Goal: Task Accomplishment & Management: Complete application form

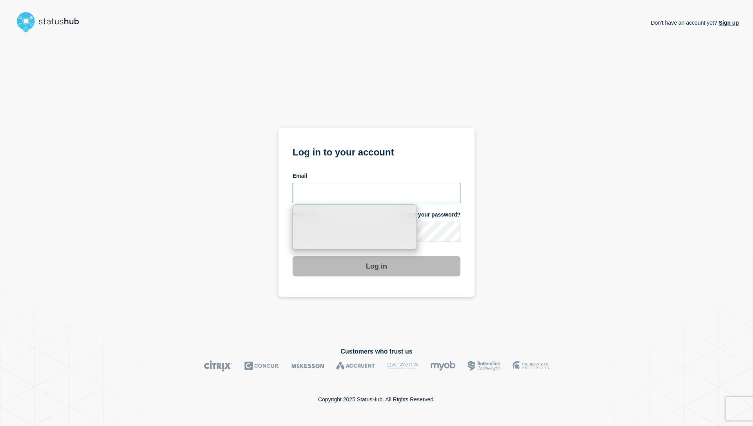
type input "[PERSON_NAME][EMAIL_ADDRESS][DOMAIN_NAME]"
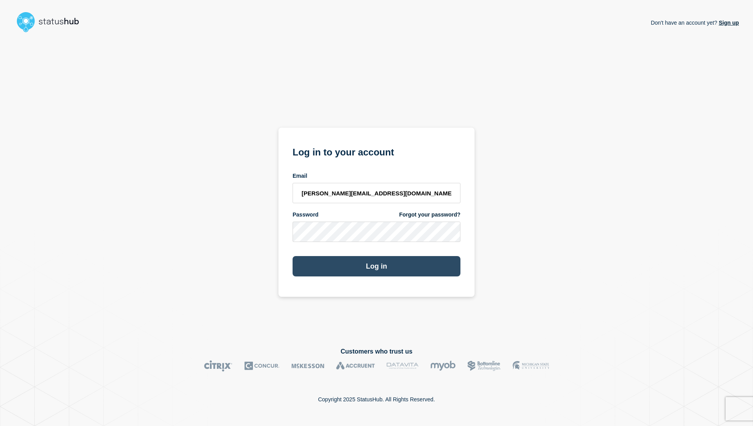
click at [368, 270] on button "Log in" at bounding box center [376, 266] width 168 height 20
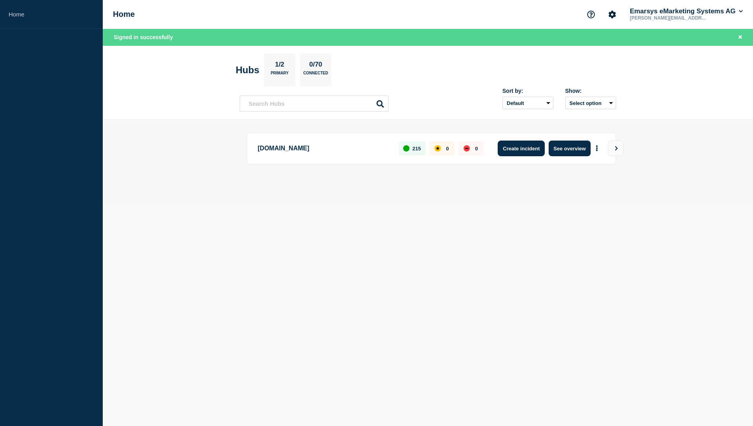
click at [533, 147] on button "Create incident" at bounding box center [520, 149] width 47 height 16
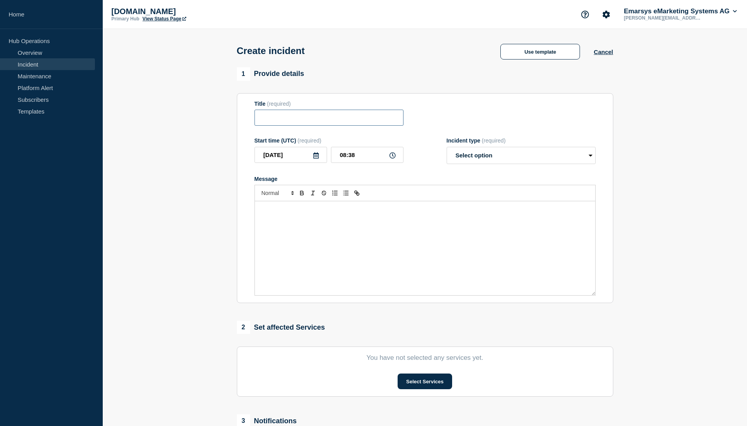
click at [294, 116] on input "Title" at bounding box center [328, 118] width 149 height 16
paste input "We are observing a degraded service with Email List Unsubscribe feature."
click at [450, 234] on div "Message" at bounding box center [425, 248] width 340 height 94
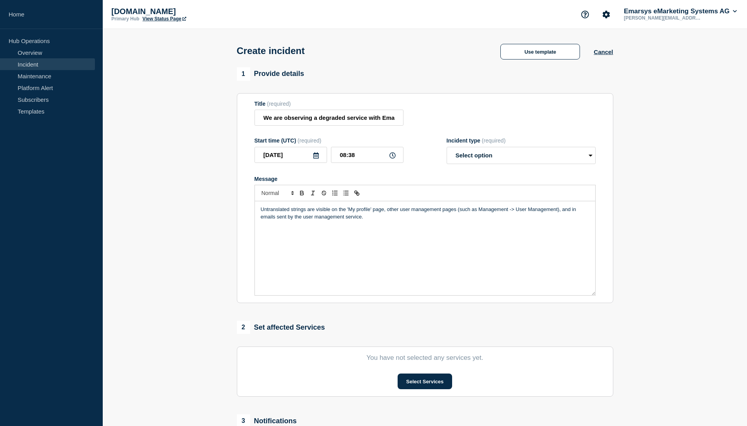
click at [261, 216] on p "Untranslated strings are visible on the 'My profile' page, other user managemen…" at bounding box center [425, 213] width 328 height 15
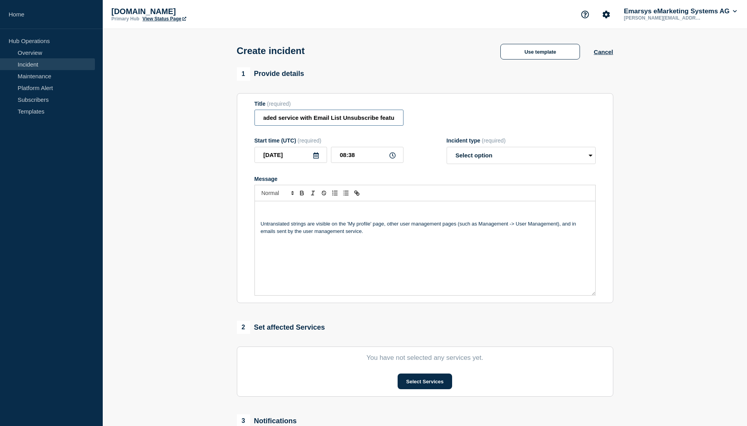
scroll to position [0, 72]
drag, startPoint x: 393, startPoint y: 122, endPoint x: 369, endPoint y: 123, distance: 23.5
click at [369, 123] on input "We are observing a degraded service with Email List Unsubscribe feature." at bounding box center [328, 118] width 149 height 16
drag, startPoint x: 317, startPoint y: 122, endPoint x: 346, endPoint y: 122, distance: 29.0
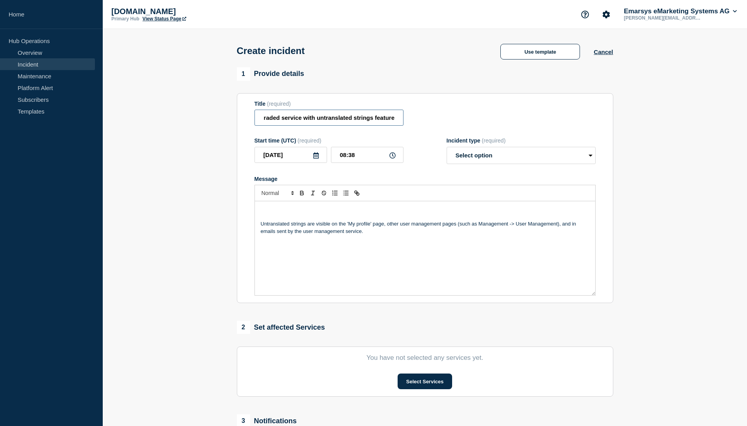
click at [348, 122] on input "We are observing a degraded service with untranslated strings feature." at bounding box center [328, 118] width 149 height 16
drag, startPoint x: 317, startPoint y: 122, endPoint x: 371, endPoint y: 121, distance: 53.7
click at [371, 121] on input "We are observing a degraded service with untranslated strings feature." at bounding box center [328, 118] width 149 height 16
type input "We are observing a degraded service with admin profile feature."
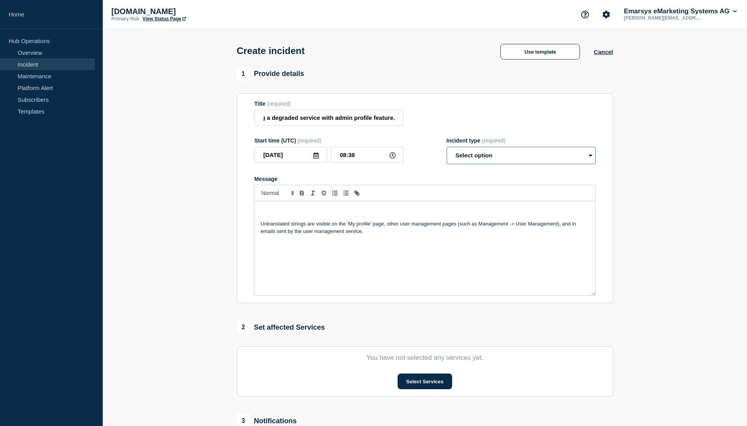
click at [483, 159] on select "Select option Investigating Identified Monitoring" at bounding box center [520, 155] width 149 height 17
select select "identified"
click at [300, 213] on p "Message" at bounding box center [425, 209] width 328 height 7
click at [409, 243] on div "Our monitoring systems have indicated interruptions to some services on all env…" at bounding box center [425, 248] width 340 height 94
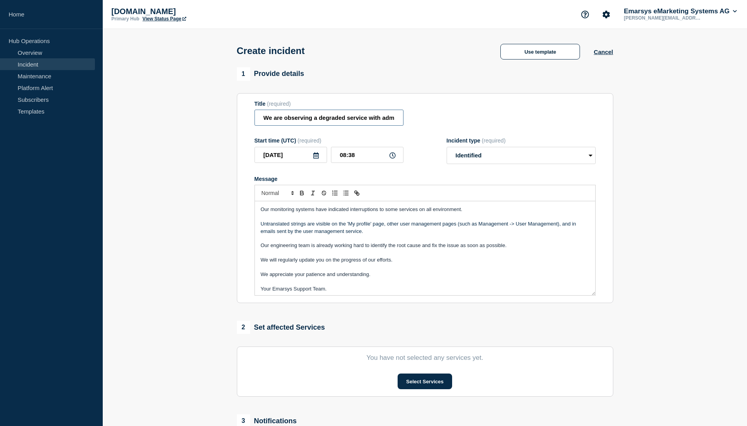
click at [363, 125] on input "We are observing a degraded service with admin profile feature." at bounding box center [328, 118] width 149 height 16
drag, startPoint x: 382, startPoint y: 122, endPoint x: 370, endPoint y: 123, distance: 11.4
click at [370, 123] on input "We are observing a degraded service with admin profile feature." at bounding box center [328, 118] width 149 height 16
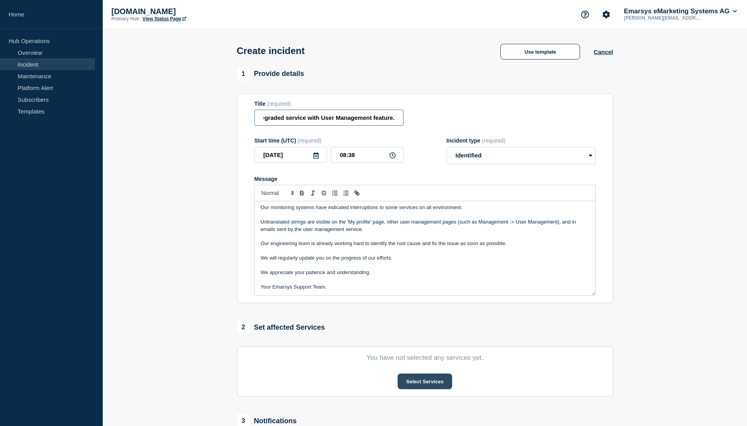
type input "We are observing a degraded service with User Management feature."
click at [433, 390] on button "Select Services" at bounding box center [424, 382] width 54 height 16
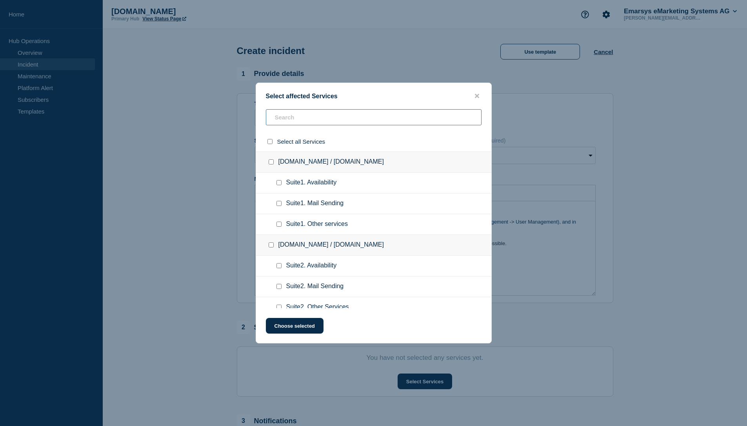
click at [341, 115] on input "text" at bounding box center [374, 117] width 216 height 16
type input "other serv"
click at [270, 144] on input "select all checkbox" at bounding box center [269, 141] width 5 height 5
checkbox input "true"
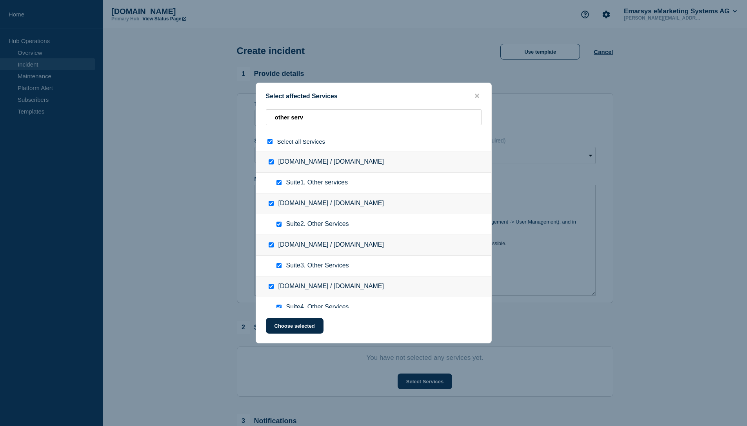
checkbox input "true"
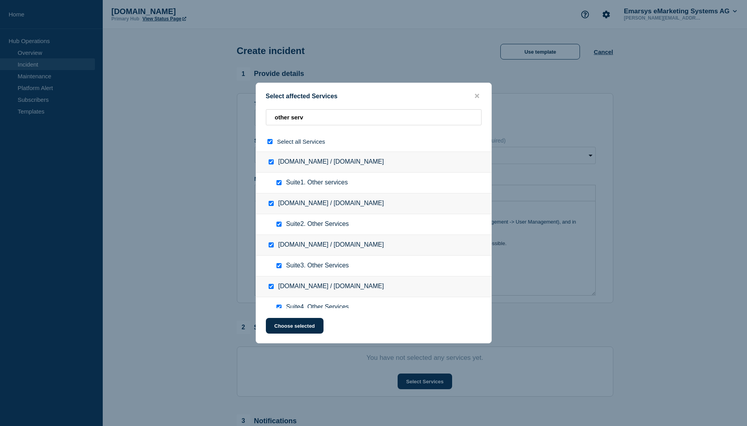
checkbox input "true"
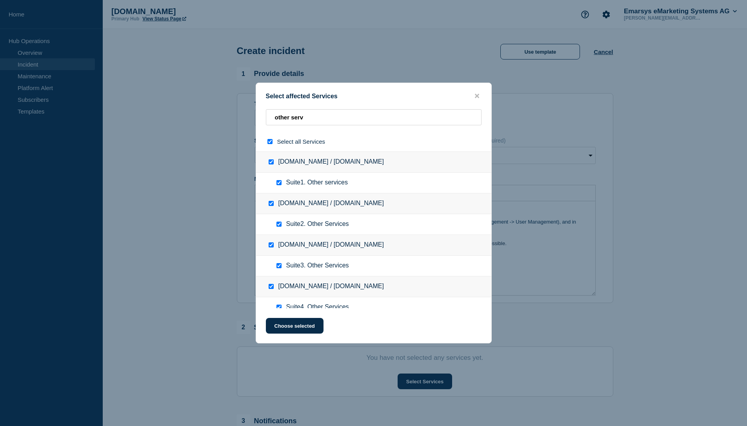
checkbox input "true"
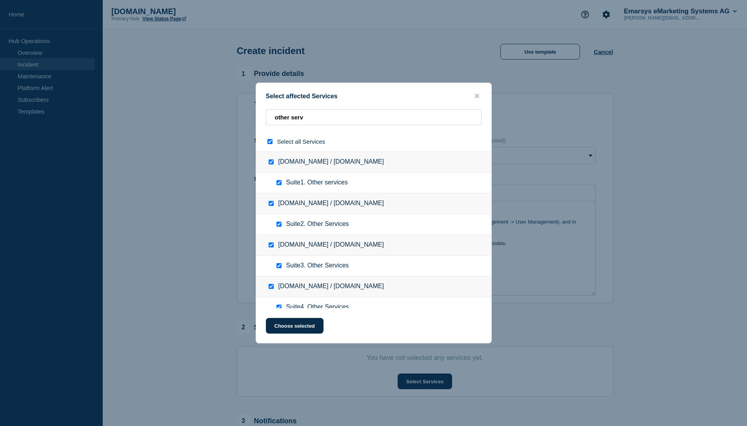
checkbox input "true"
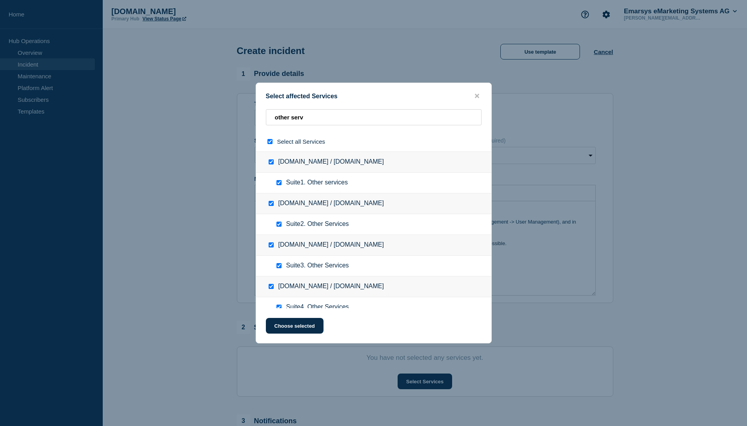
checkbox input "true"
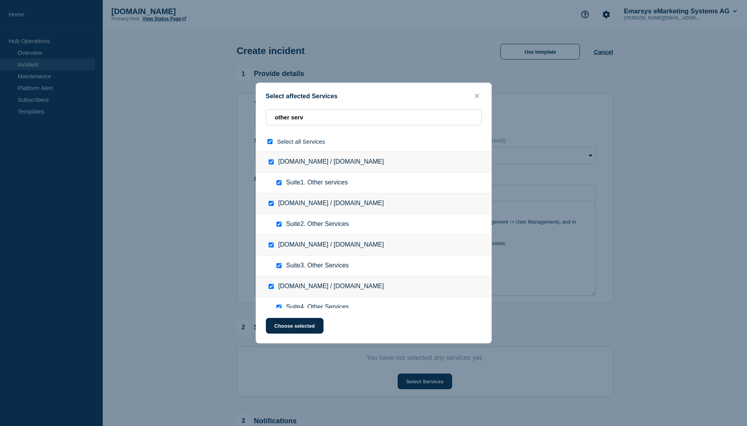
checkbox input "true"
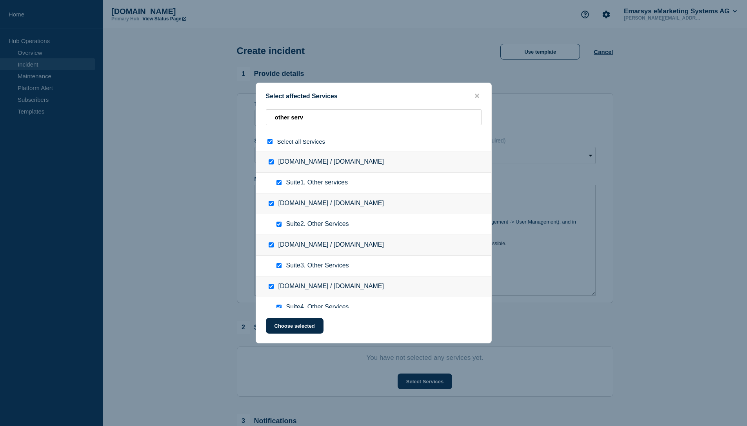
checkbox input "true"
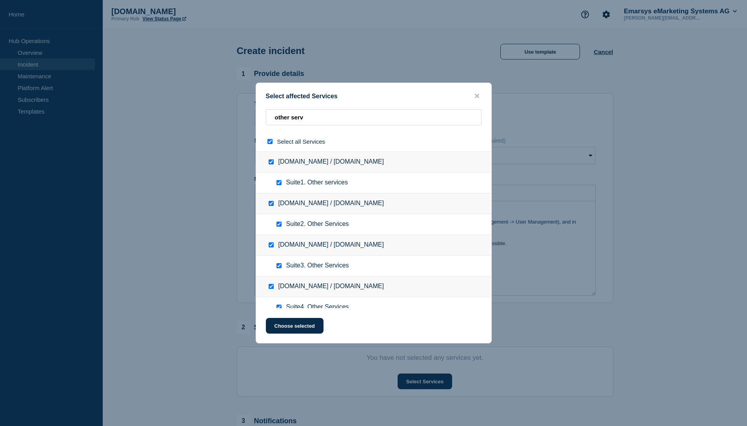
checkbox input "true"
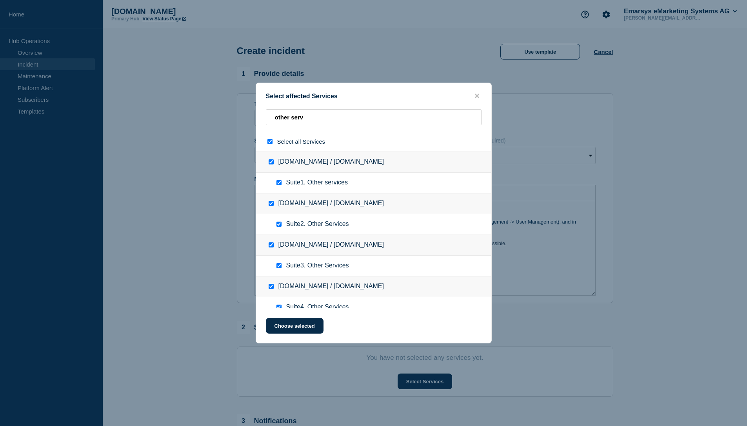
checkbox input "true"
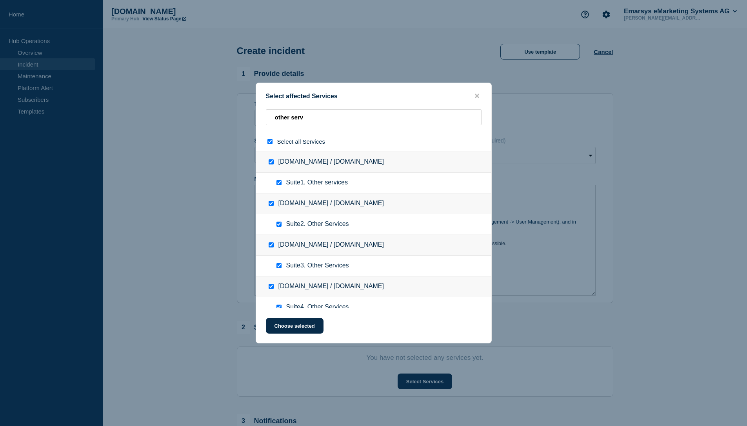
checkbox input "true"
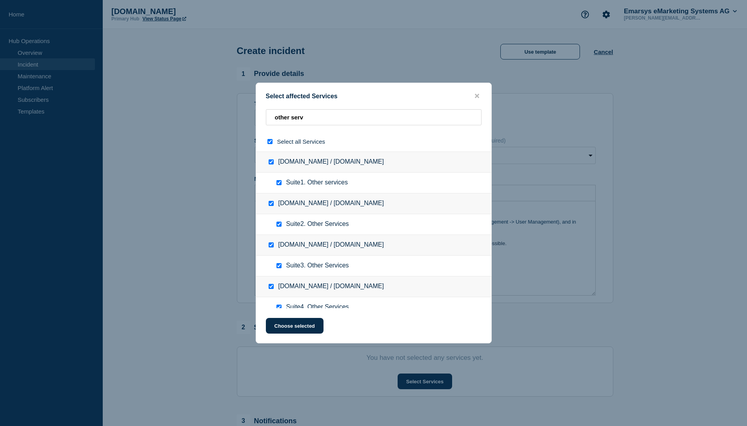
checkbox input "true"
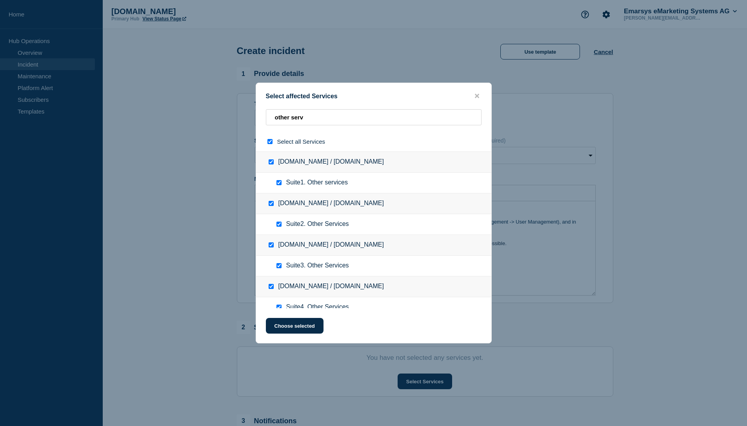
checkbox input "true"
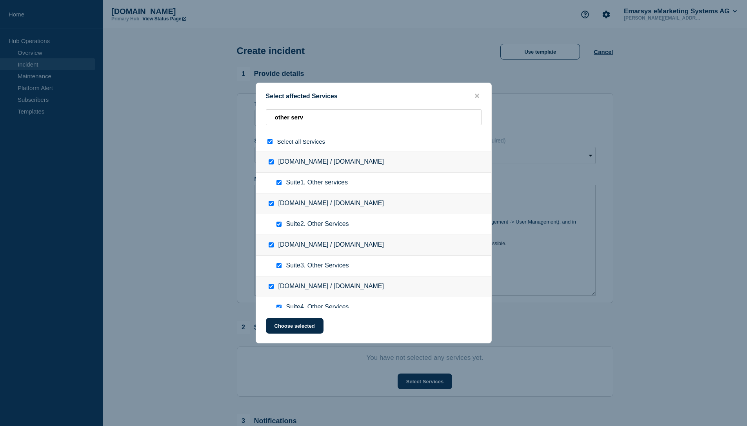
checkbox input "true"
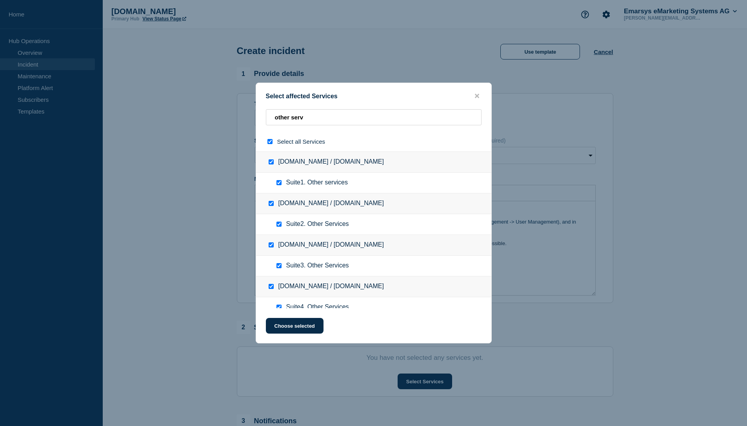
checkbox input "true"
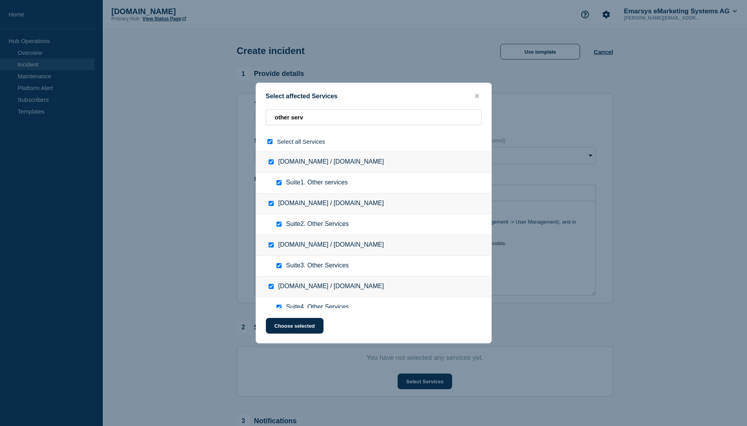
checkbox input "true"
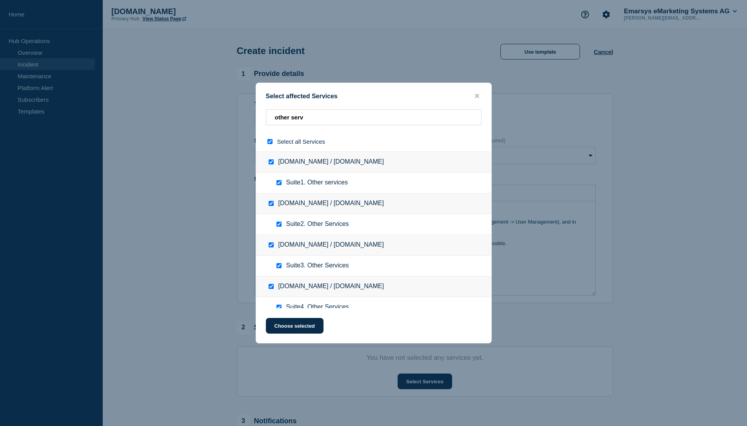
checkbox input "true"
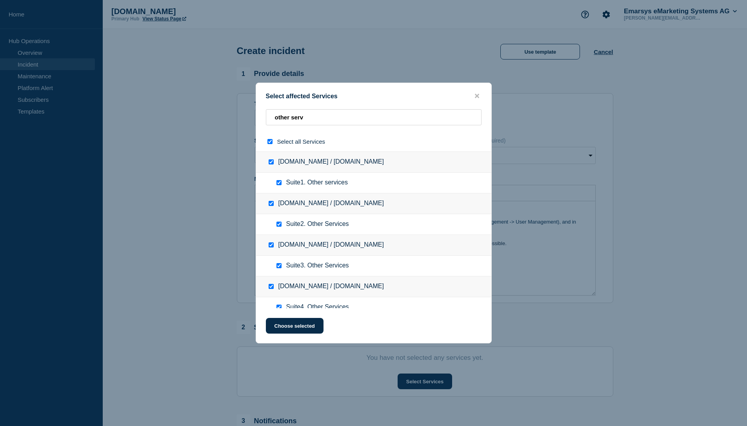
checkbox input "true"
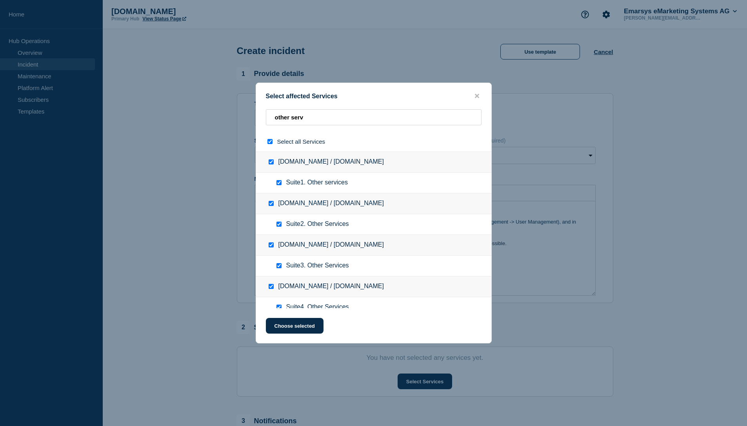
checkbox input "true"
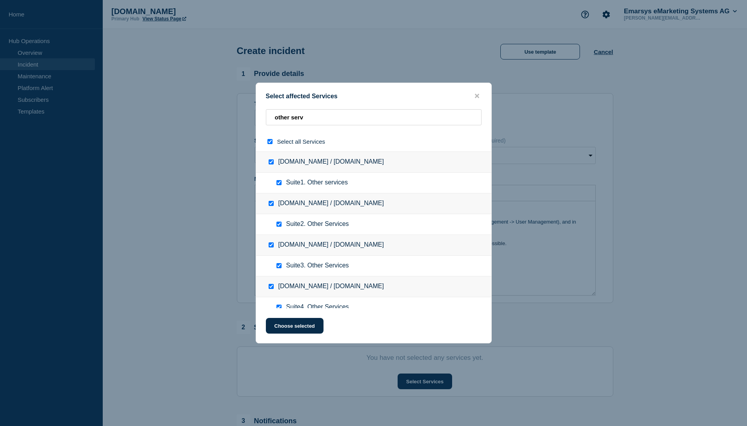
checkbox input "true"
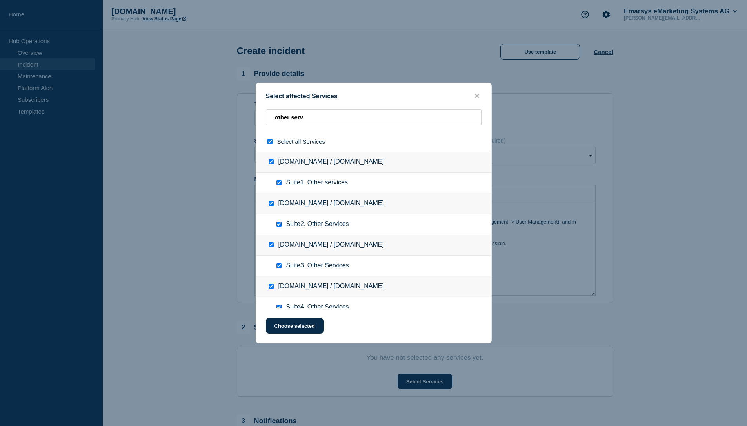
checkbox input "true"
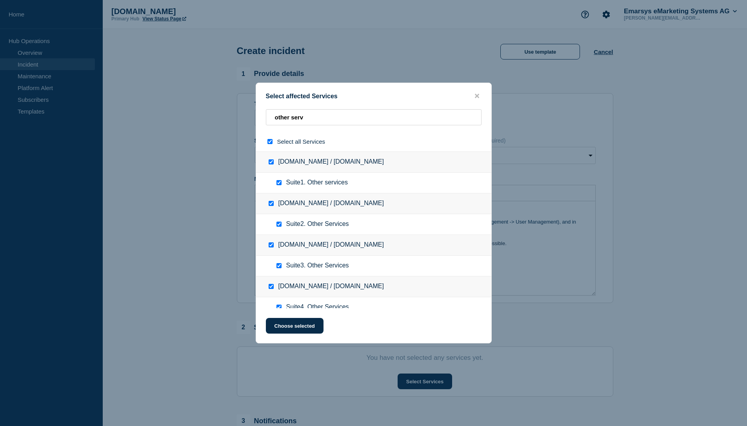
checkbox input "true"
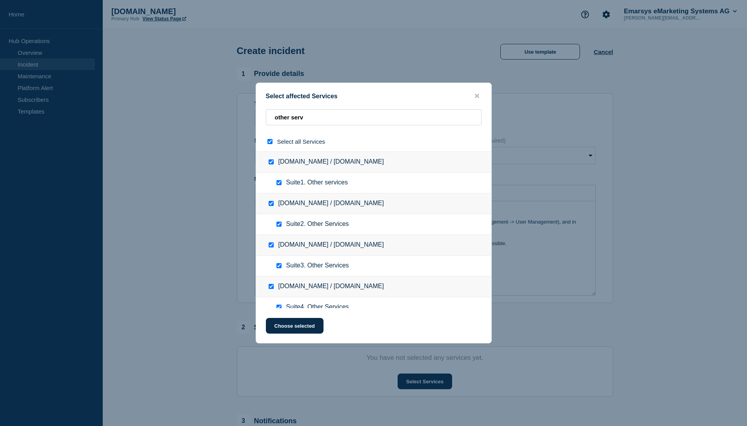
checkbox input "true"
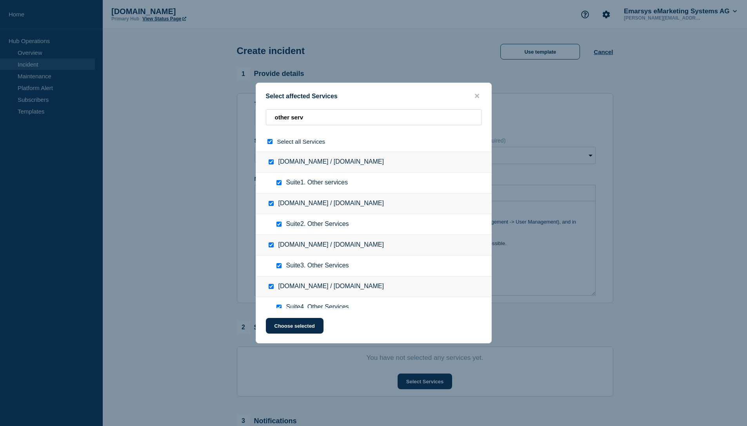
checkbox input "true"
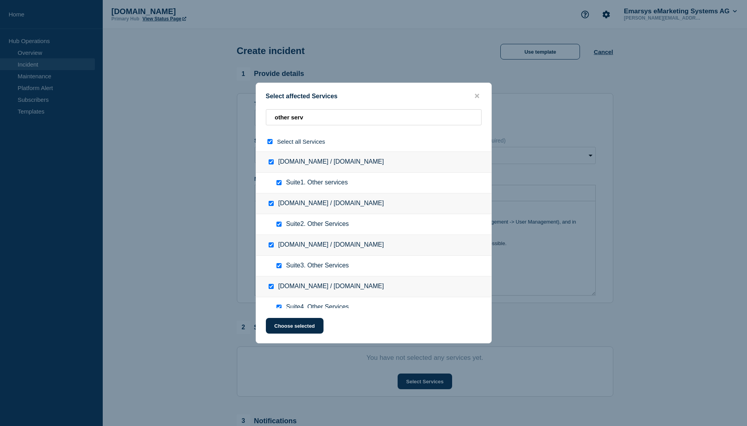
checkbox input "true"
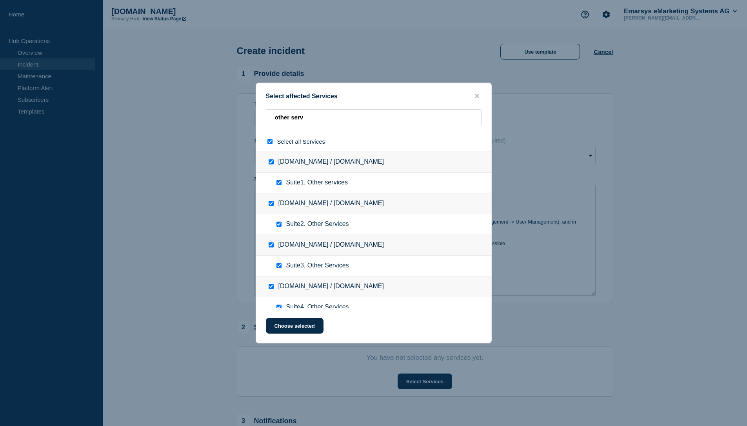
checkbox input "true"
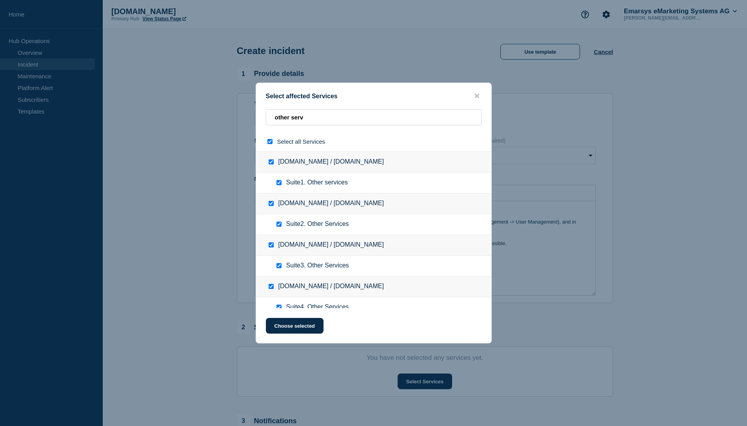
checkbox input "true"
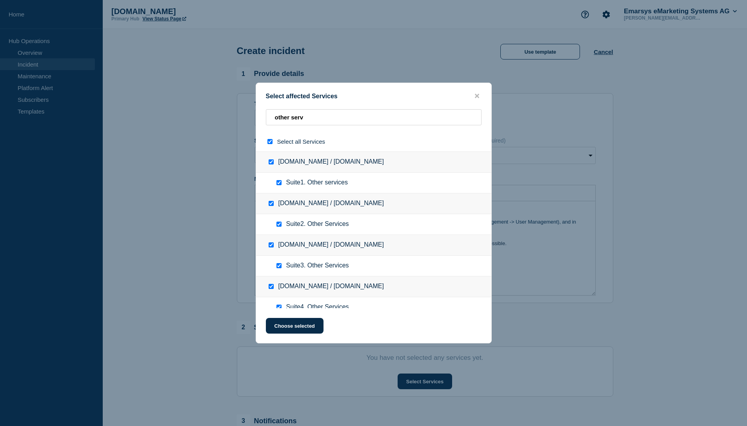
checkbox input "true"
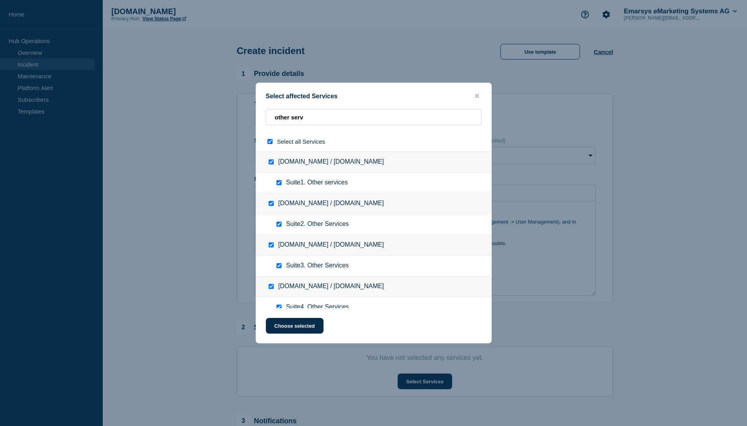
checkbox input "true"
drag, startPoint x: 306, startPoint y: 330, endPoint x: 312, endPoint y: 330, distance: 5.5
click at [307, 330] on button "Choose selected" at bounding box center [295, 326] width 58 height 16
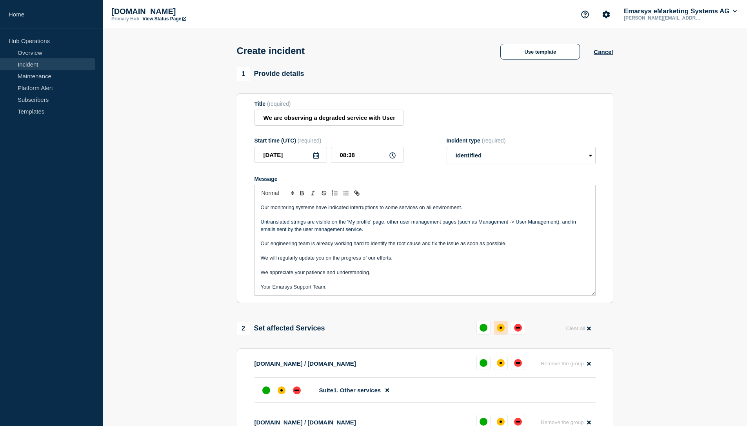
click at [503, 332] on div "affected" at bounding box center [501, 328] width 8 height 8
drag, startPoint x: 386, startPoint y: 215, endPoint x: 417, endPoint y: 216, distance: 31.8
click at [417, 212] on span "Our monitoring systems have indicated interruptions to some services on all env…" at bounding box center [361, 210] width 201 height 6
click at [486, 164] on select "Select option Investigating Identified Monitoring" at bounding box center [520, 155] width 149 height 17
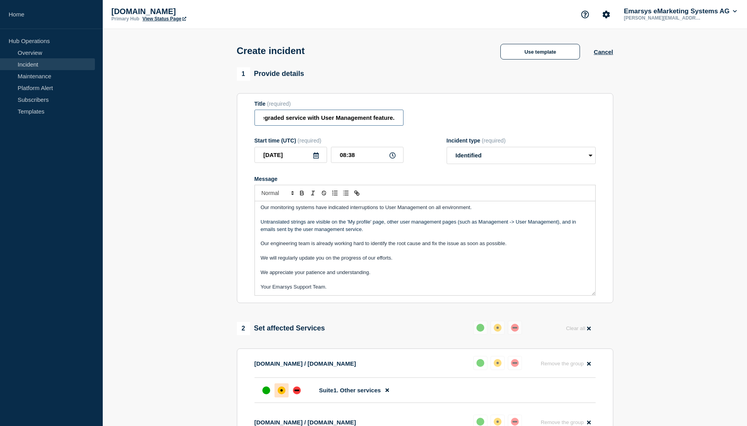
drag, startPoint x: 287, startPoint y: 123, endPoint x: 438, endPoint y: 122, distance: 151.7
click at [438, 122] on div "Title (required) We are observing a degraded service with User Management featu…" at bounding box center [424, 113] width 341 height 25
click at [383, 122] on input "We are observing a degraded service with User Management feature." at bounding box center [328, 118] width 149 height 16
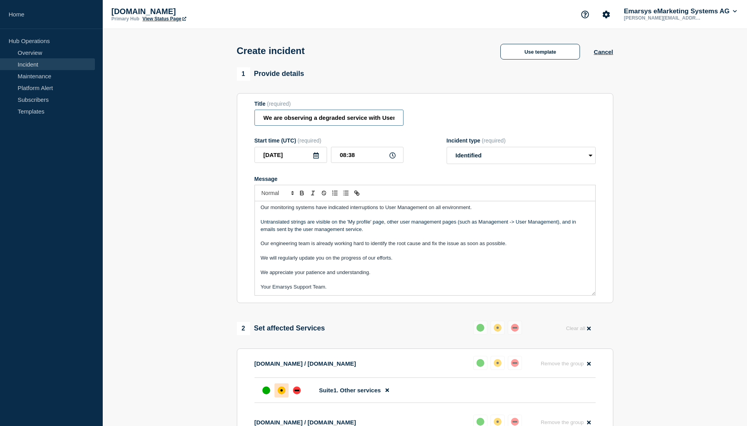
scroll to position [0, 61]
drag, startPoint x: 380, startPoint y: 122, endPoint x: 457, endPoint y: 119, distance: 76.9
click at [457, 119] on div "Title (required) We are observing a degraded service with User Management featu…" at bounding box center [424, 113] width 341 height 25
click at [387, 121] on input "We are observing a degraded service with User Management feature." at bounding box center [328, 118] width 149 height 16
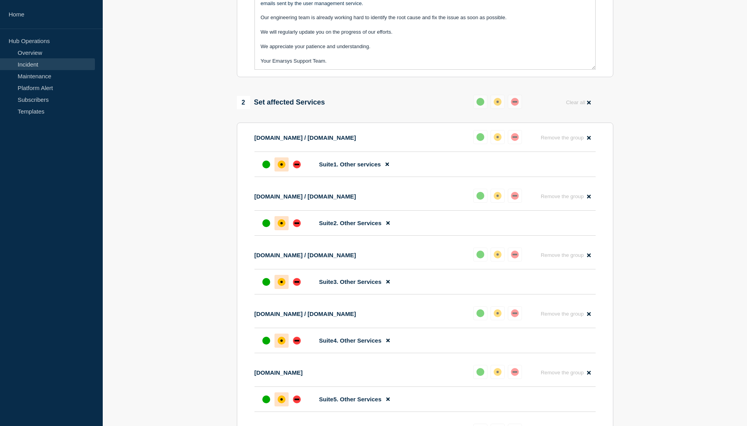
scroll to position [0, 0]
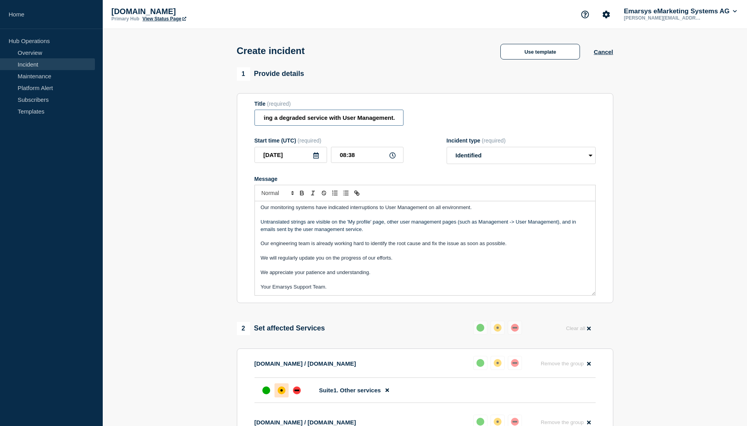
type input "We are observing a degraded service with User Management."
click at [381, 210] on span "Our monitoring systems have indicated interruptions to User Management on all e…" at bounding box center [366, 208] width 211 height 6
drag, startPoint x: 379, startPoint y: 215, endPoint x: 385, endPoint y: 215, distance: 5.5
click at [385, 212] on span "Our monitoring systems have indicated interruptions to User Management on all e…" at bounding box center [366, 210] width 211 height 6
click at [513, 231] on p "Untranslated strings are visible on the 'My profile' page, other user managemen…" at bounding box center [425, 228] width 328 height 15
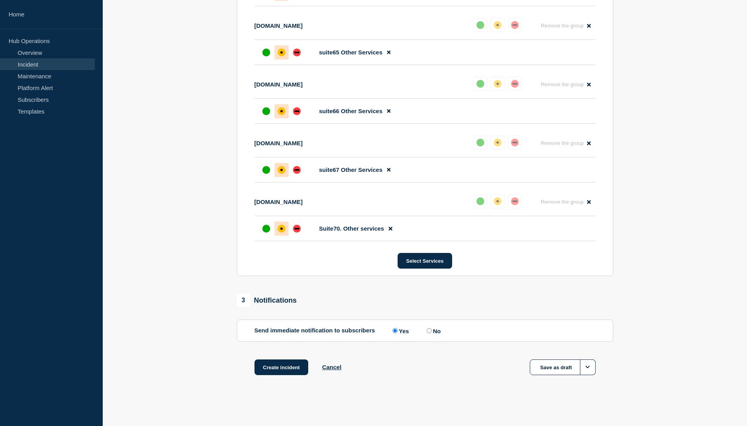
scroll to position [4270, 0]
click at [292, 368] on button "Create incident" at bounding box center [281, 368] width 54 height 16
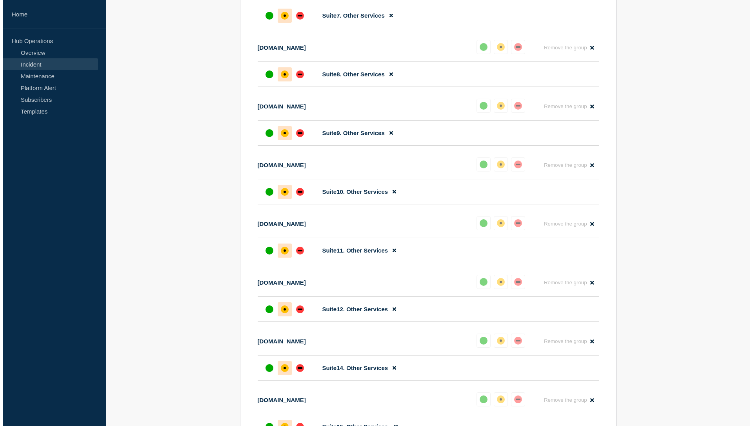
scroll to position [0, 0]
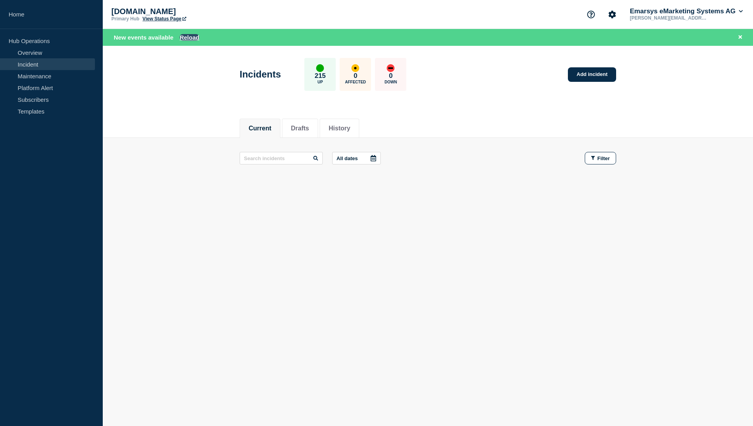
click at [191, 39] on button "Reload" at bounding box center [190, 37] width 20 height 7
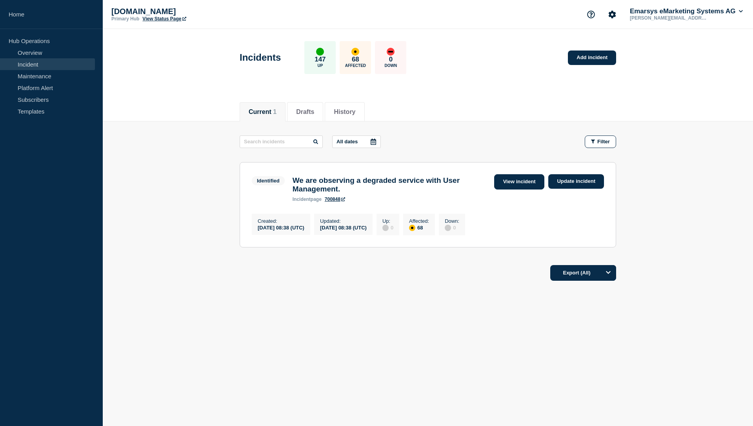
click at [510, 186] on link "View incident" at bounding box center [519, 181] width 51 height 15
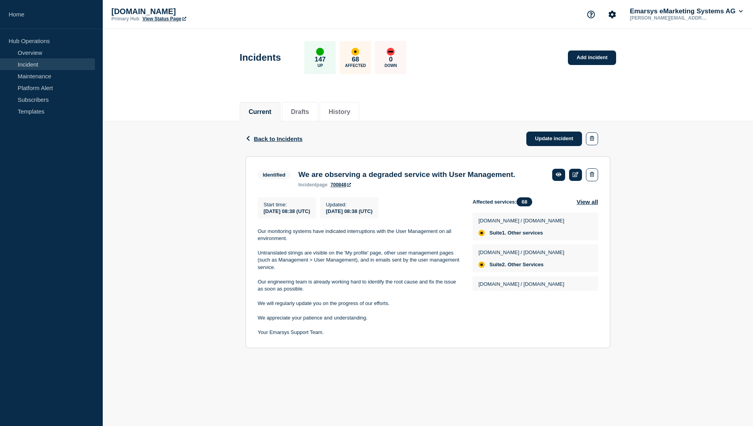
click at [189, 212] on div "Back Back to Incidents Update incident Identified We are observing a degraded s…" at bounding box center [428, 241] width 650 height 239
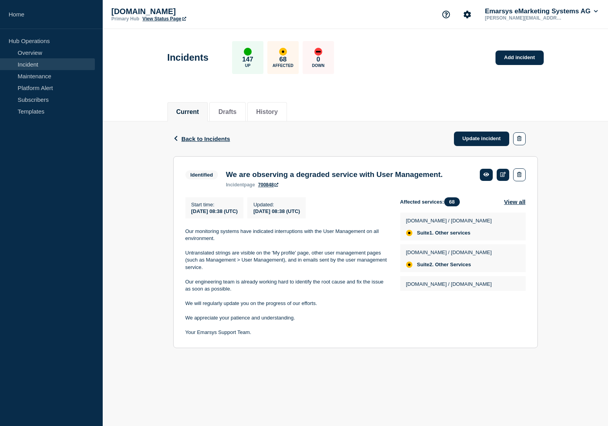
click at [589, 162] on div "Back Back to Incidents Update incident Identified We are observing a degraded s…" at bounding box center [355, 241] width 505 height 239
click at [583, 210] on div "Back Back to Incidents Update incident Identified We are observing a degraded s…" at bounding box center [355, 241] width 505 height 239
click at [482, 142] on link "Update incident" at bounding box center [482, 139] width 56 height 15
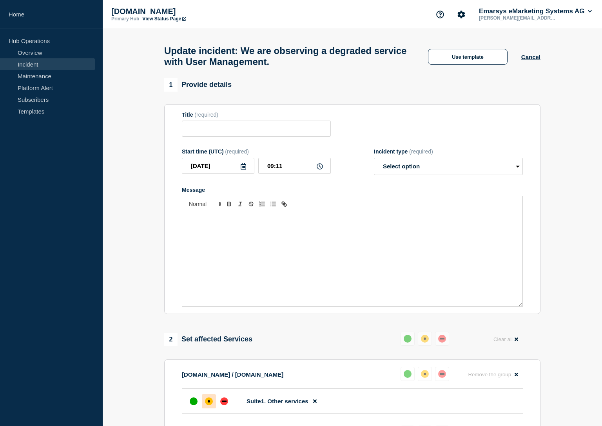
type input "We are observing a degraded service with User Management."
click at [201, 255] on div "Message" at bounding box center [352, 259] width 340 height 94
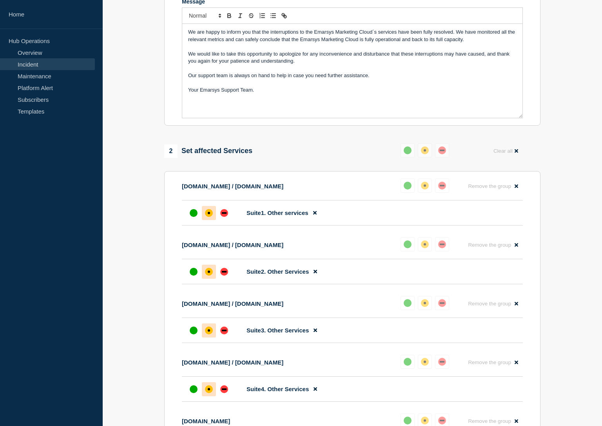
scroll to position [192, 0]
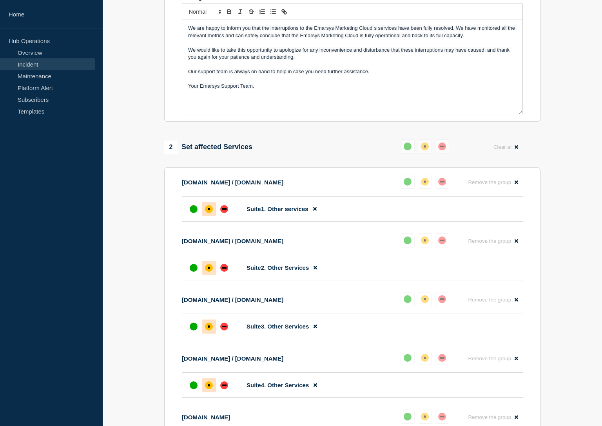
click at [354, 155] on div "2 Set affected Services Reset Clear all" at bounding box center [352, 147] width 376 height 15
click at [409, 151] on div "up" at bounding box center [408, 147] width 8 height 8
click at [411, 151] on div "up" at bounding box center [408, 147] width 8 height 8
click at [424, 135] on button "Reset" at bounding box center [427, 135] width 16 height 7
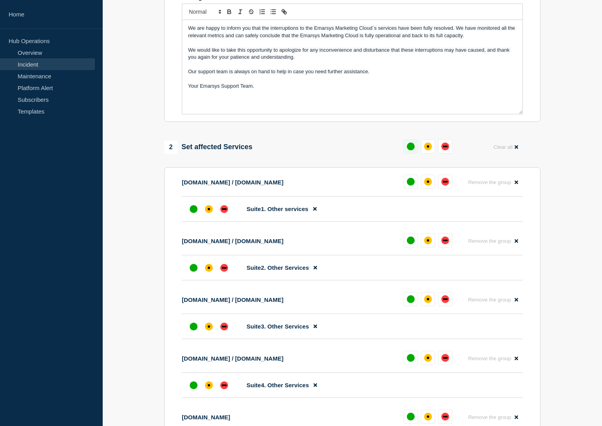
click at [409, 151] on div "up" at bounding box center [411, 147] width 8 height 8
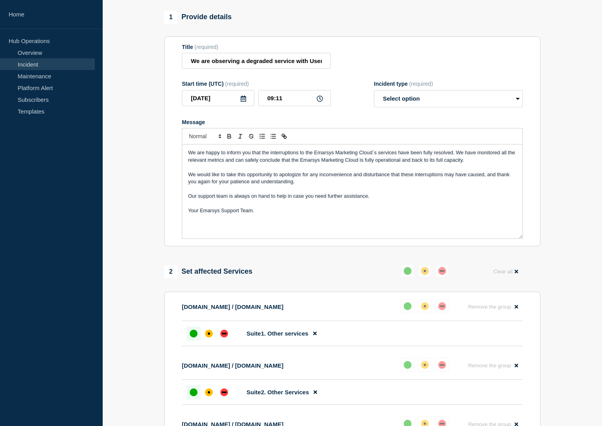
scroll to position [0, 0]
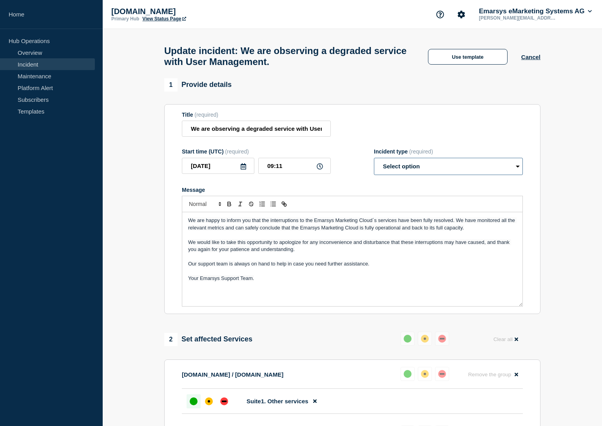
click at [451, 173] on select "Select option Investigating Identified Monitoring Resolved" at bounding box center [448, 166] width 149 height 17
select select "resolved"
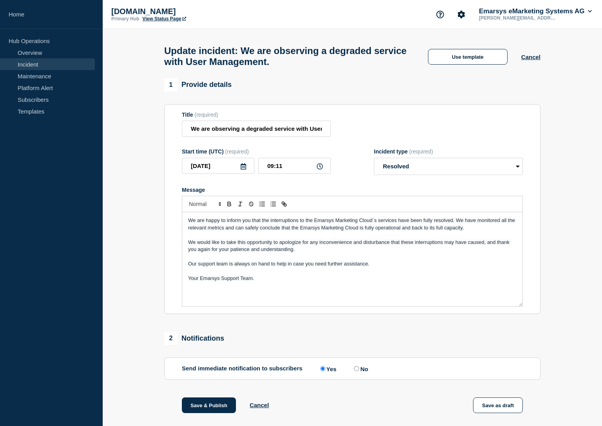
click at [568, 151] on section "1 Provide details Title (required) We are observing a degraded service with Use…" at bounding box center [352, 287] width 499 height 419
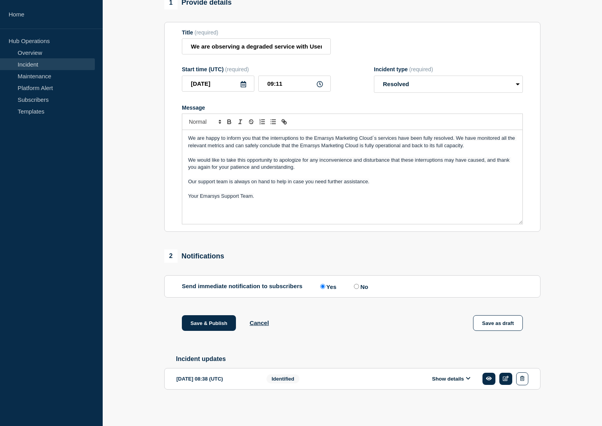
scroll to position [94, 0]
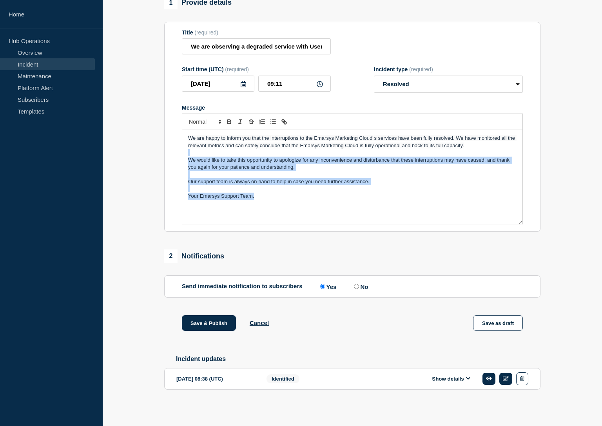
drag, startPoint x: 258, startPoint y: 192, endPoint x: 196, endPoint y: 152, distance: 74.4
click at [196, 152] on div "We are happy to inform you that the interruptions to the Emarsys Marketing Clou…" at bounding box center [352, 177] width 340 height 94
click at [319, 185] on p "Message" at bounding box center [352, 188] width 328 height 7
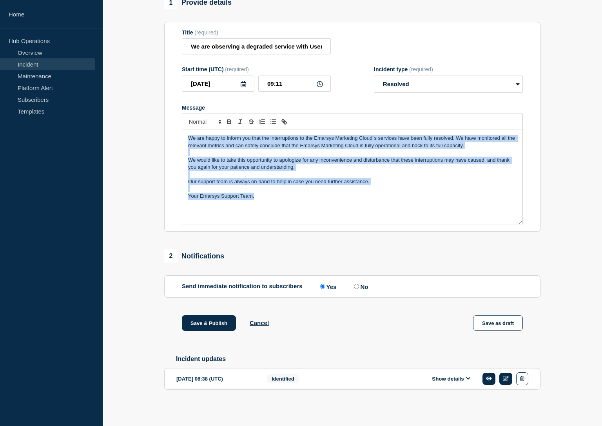
drag, startPoint x: 251, startPoint y: 204, endPoint x: 135, endPoint y: 119, distance: 144.1
click at [135, 119] on section "1 Provide details Title (required) We are observing a degraded service with Use…" at bounding box center [352, 205] width 499 height 419
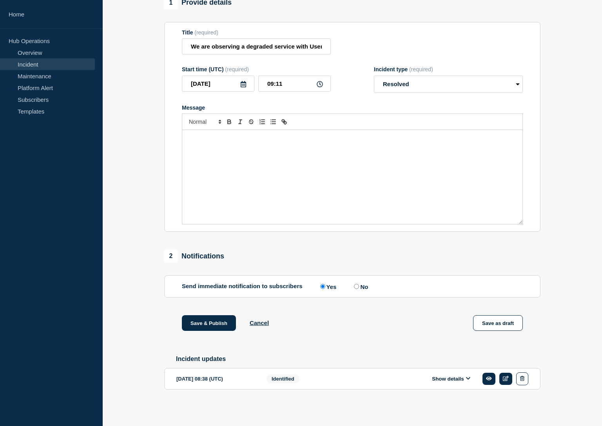
click at [230, 140] on div "Message" at bounding box center [352, 177] width 340 height 94
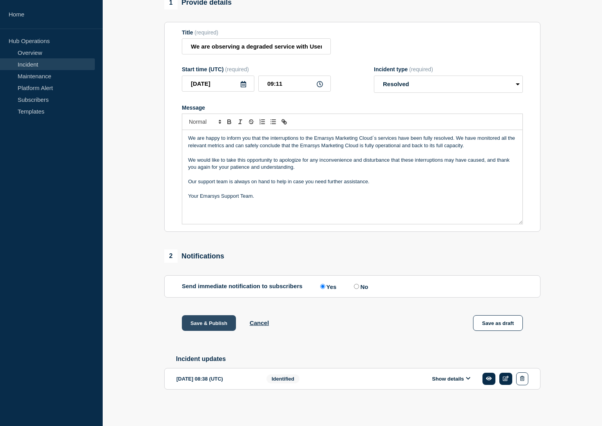
click at [206, 322] on button "Save & Publish" at bounding box center [209, 324] width 54 height 16
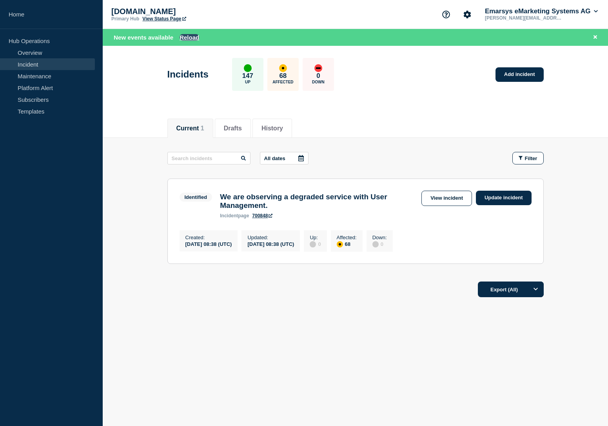
click at [194, 35] on button "Reload" at bounding box center [190, 37] width 20 height 7
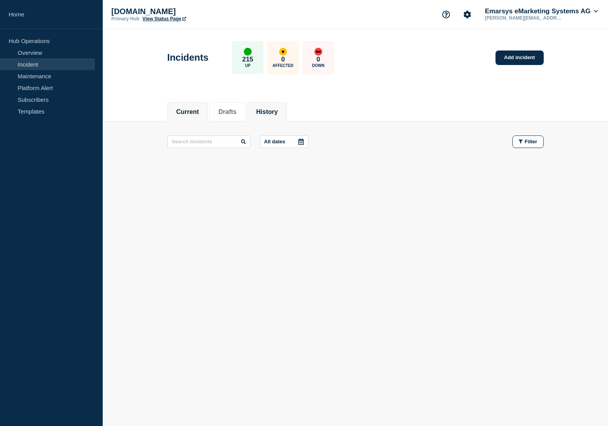
click at [265, 109] on button "History" at bounding box center [267, 112] width 22 height 7
